Goal: Task Accomplishment & Management: Manage account settings

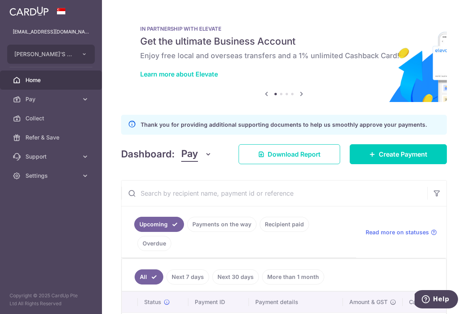
scroll to position [47, 0]
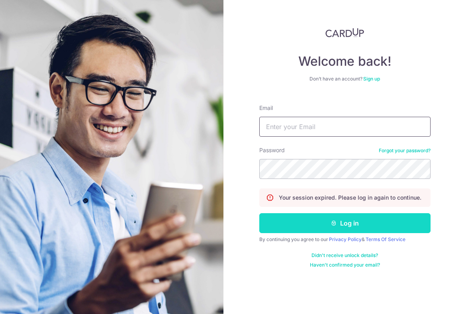
type input "[EMAIL_ADDRESS][DOMAIN_NAME]"
click at [356, 221] on button "Log in" at bounding box center [344, 223] width 171 height 20
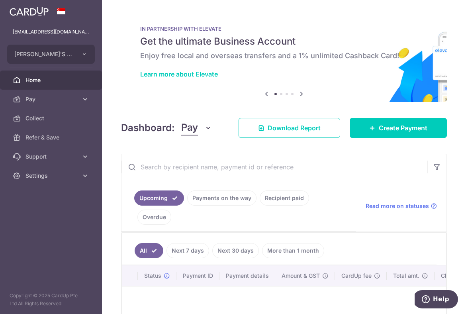
click at [234, 193] on link "Payments on the way" at bounding box center [221, 197] width 69 height 15
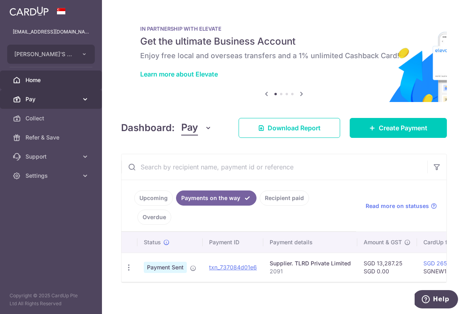
click at [91, 98] on link "Pay" at bounding box center [51, 99] width 102 height 19
